Goal: Task Accomplishment & Management: Manage account settings

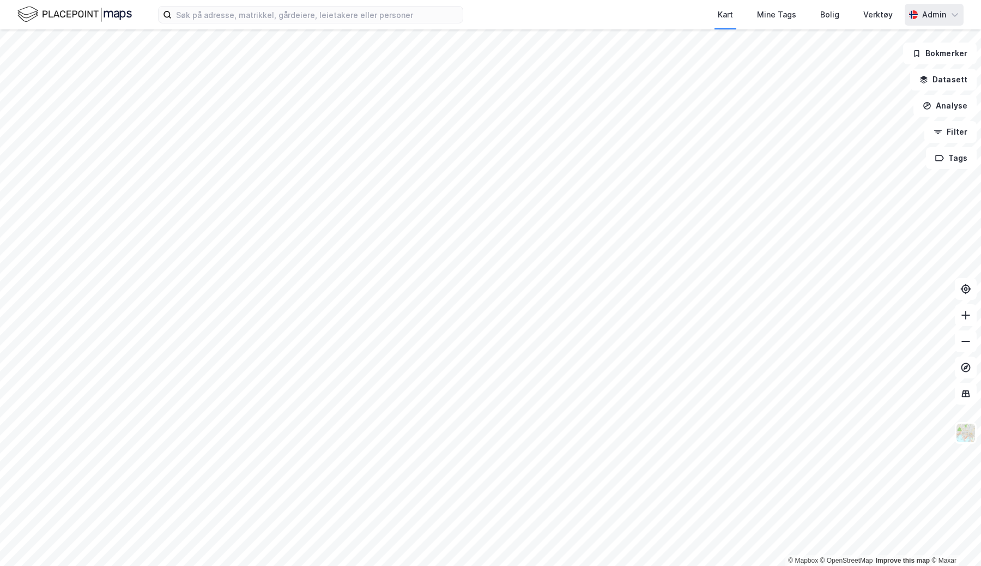
click at [920, 20] on div "Admin" at bounding box center [934, 15] width 59 height 22
click at [919, 70] on div "Åpne Supervisor portalen" at bounding box center [894, 67] width 96 height 13
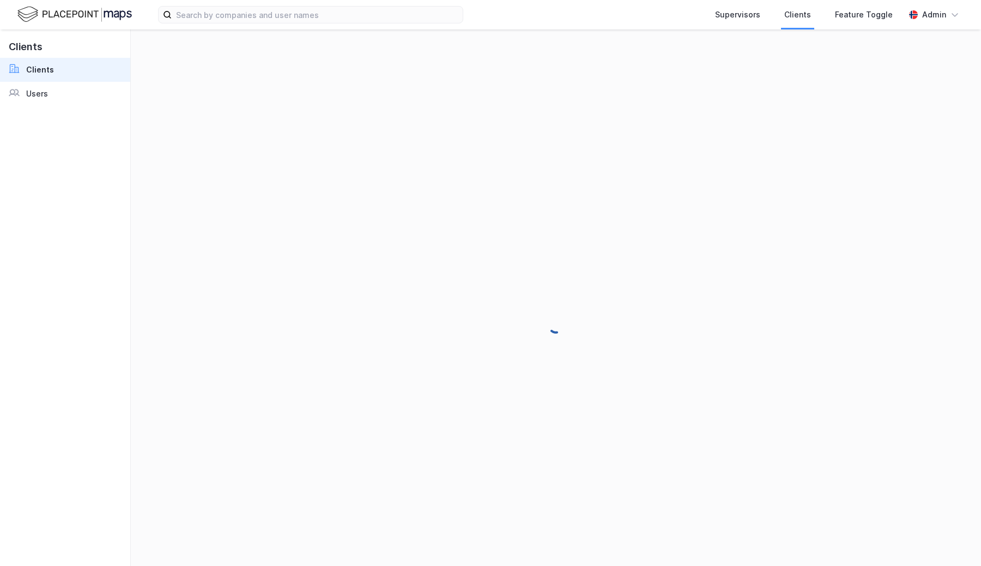
click at [925, 16] on div "Admin" at bounding box center [934, 14] width 24 height 13
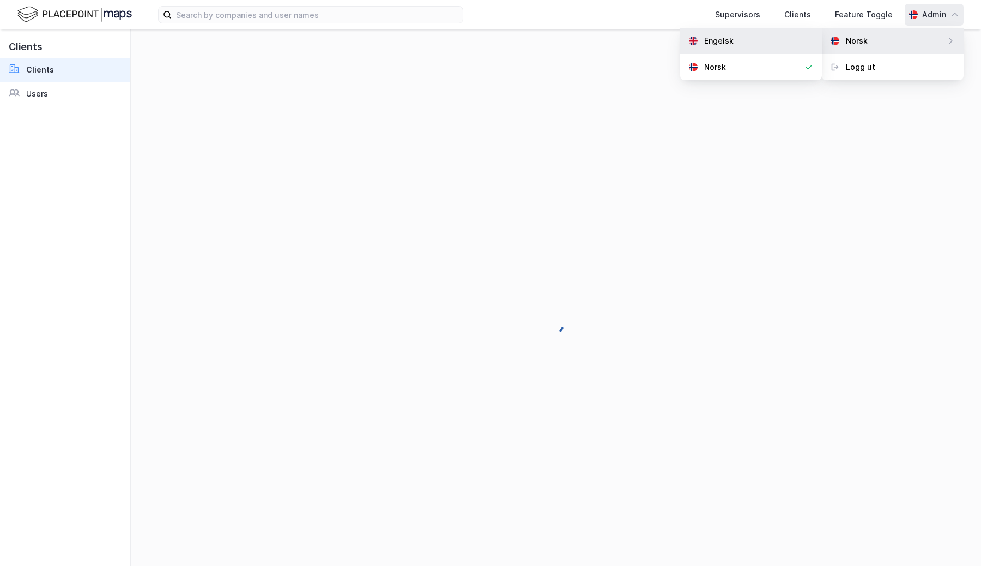
click at [806, 37] on div "Engelsk" at bounding box center [751, 41] width 142 height 26
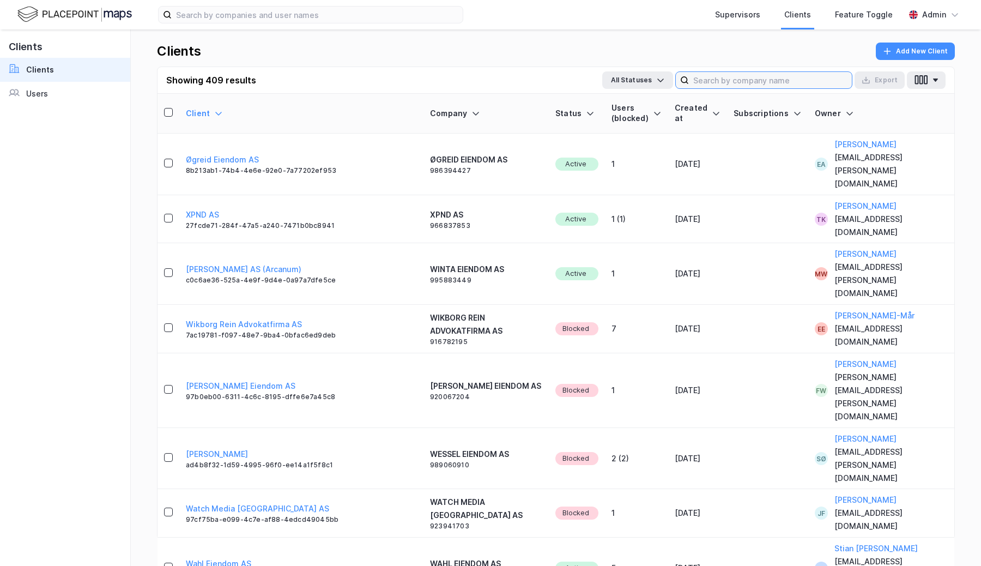
click at [716, 84] on input at bounding box center [770, 80] width 163 height 16
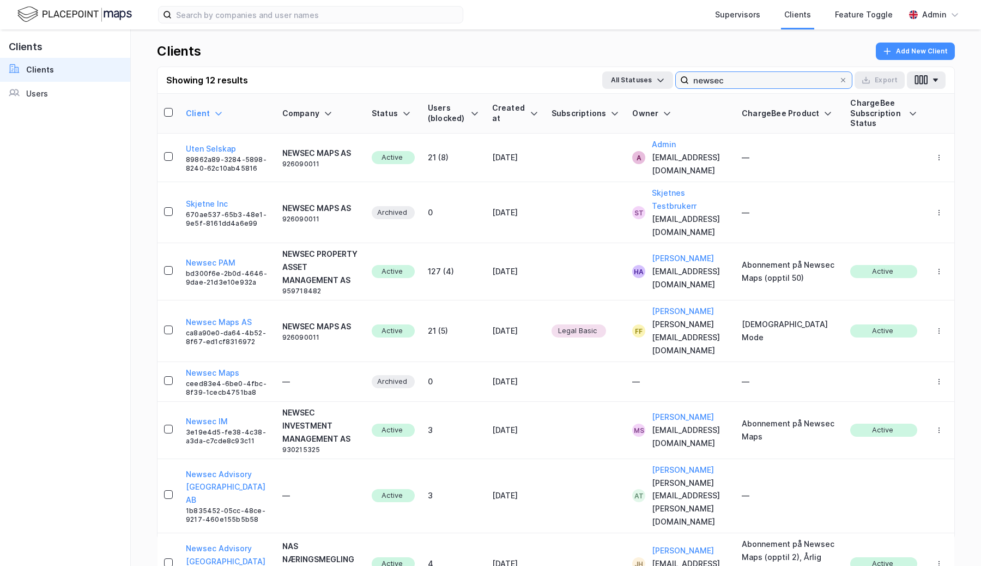
type input "newsec"
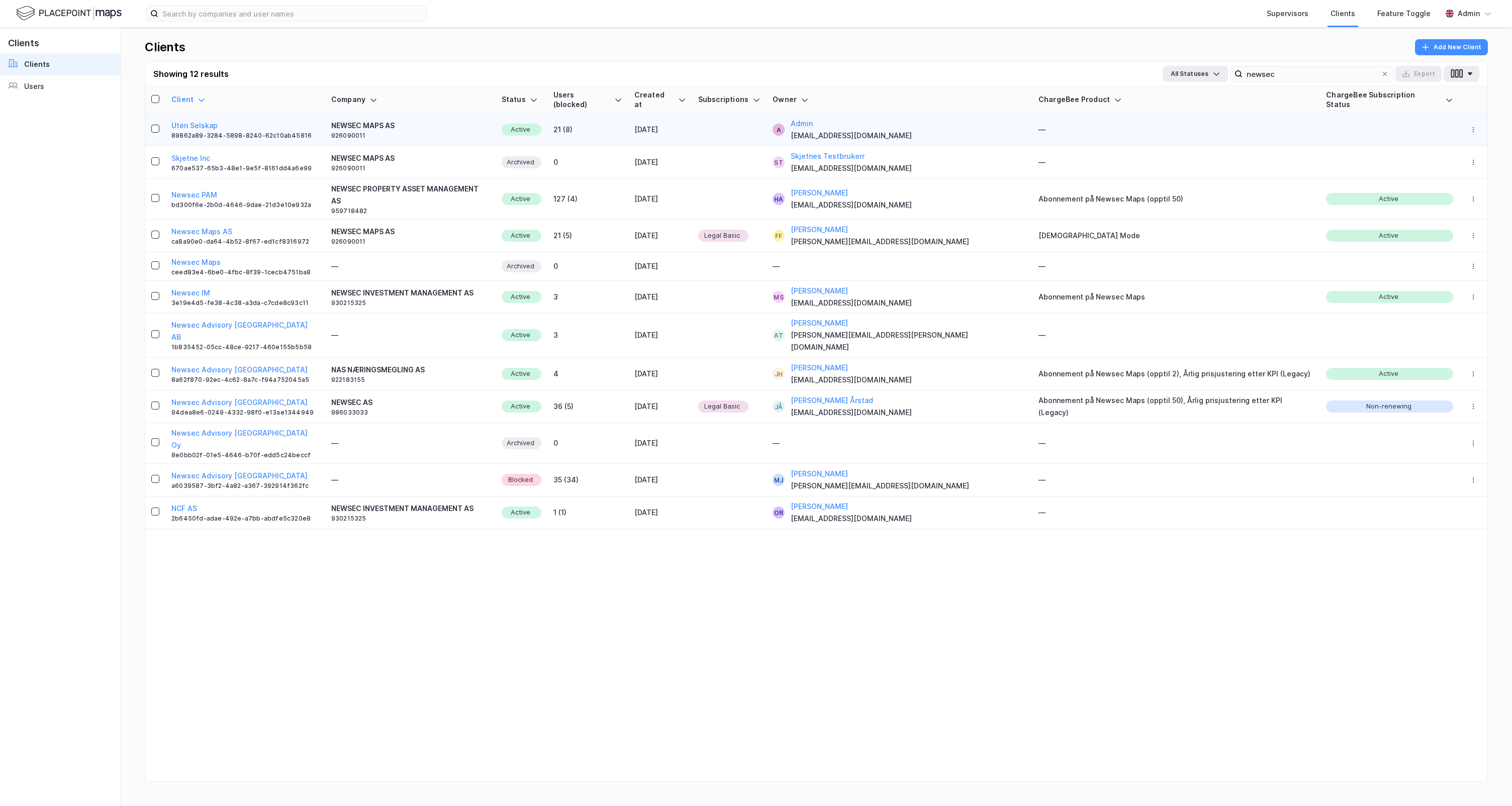
click at [388, 120] on div "NEWSEC MAPS AS" at bounding box center [362, 125] width 64 height 12
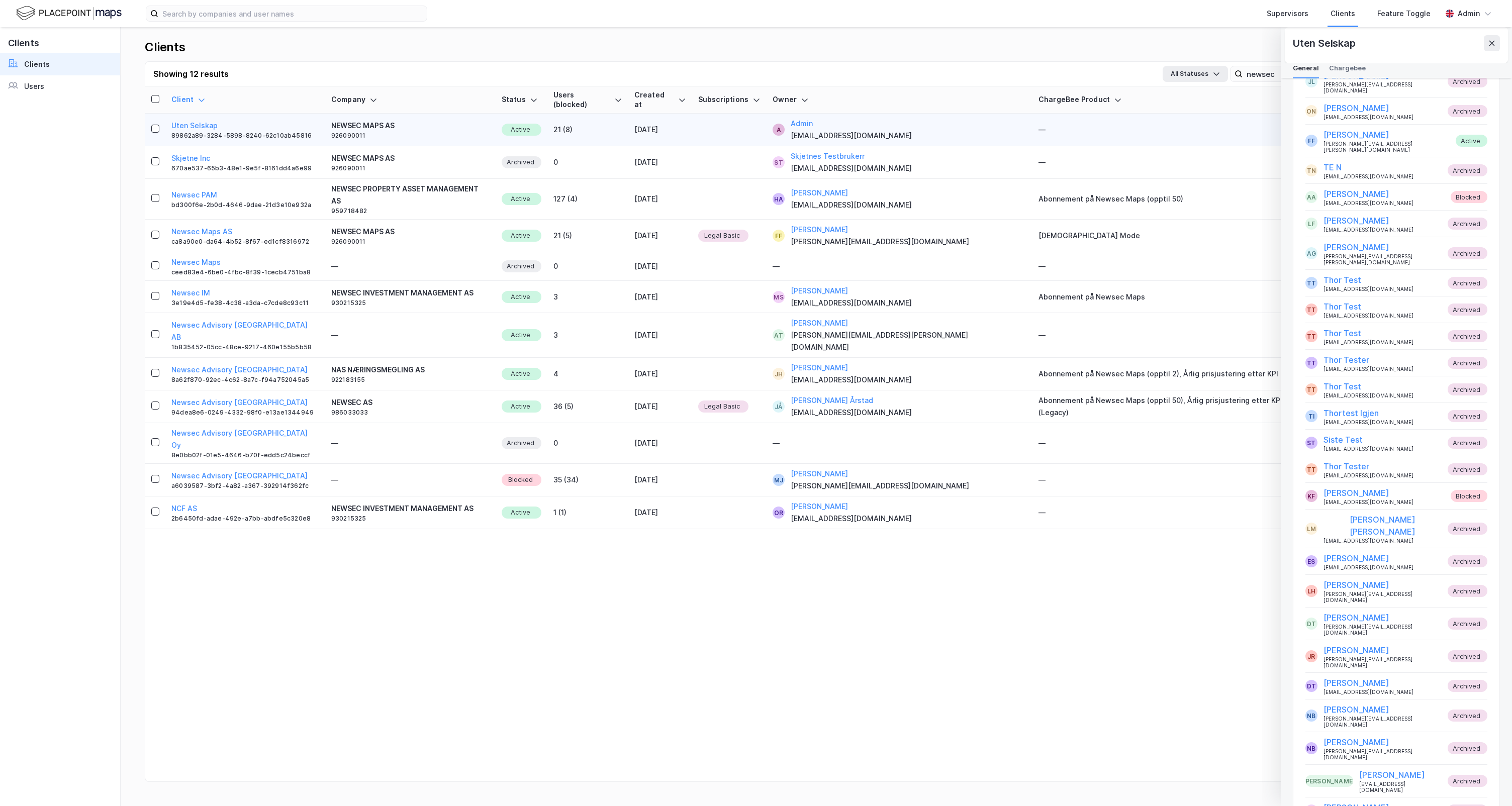
scroll to position [2169, 0]
click at [581, 521] on div "Client Company Status Users (blocked) Created at Subscriptions Owner ChargeBee …" at bounding box center [816, 446] width 1341 height 720
